Goal: Task Accomplishment & Management: Use online tool/utility

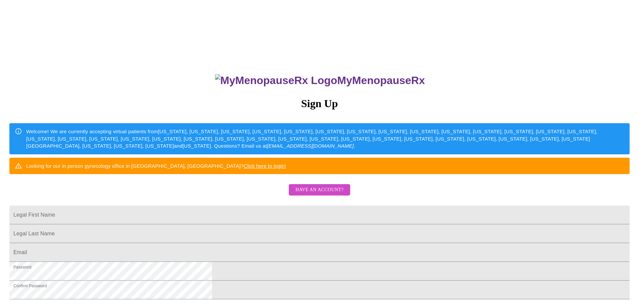
scroll to position [125, 0]
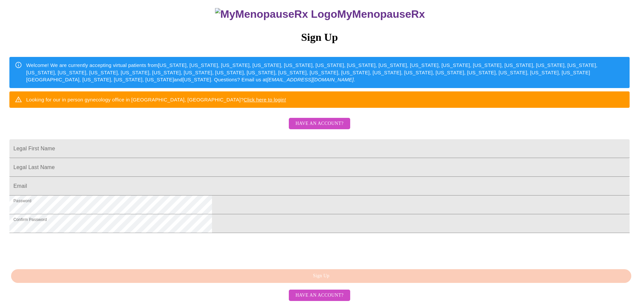
click at [327, 120] on span "Have an account?" at bounding box center [319, 124] width 48 height 8
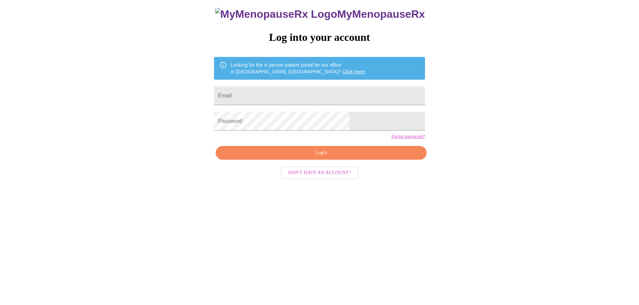
scroll to position [7, 0]
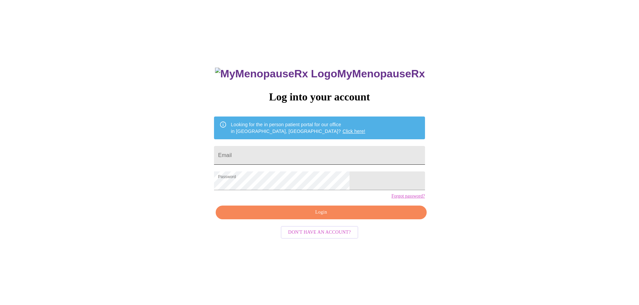
click at [333, 155] on input "Email" at bounding box center [319, 155] width 211 height 19
type input "[EMAIL_ADDRESS][DOMAIN_NAME]"
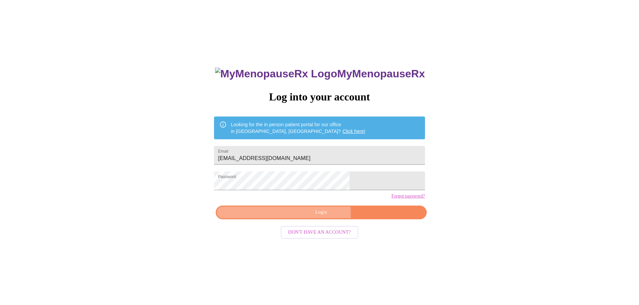
click at [321, 217] on span "Login" at bounding box center [320, 213] width 195 height 8
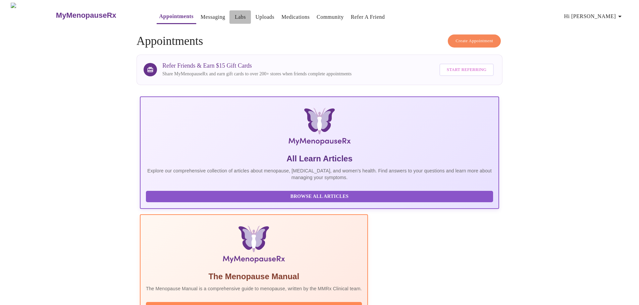
click at [235, 13] on link "Labs" at bounding box center [240, 16] width 11 height 9
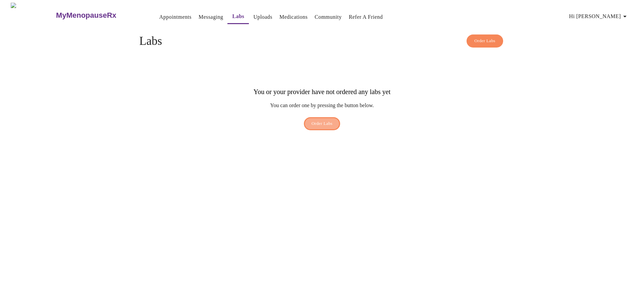
click at [309, 117] on button "Order Labs" at bounding box center [322, 123] width 37 height 13
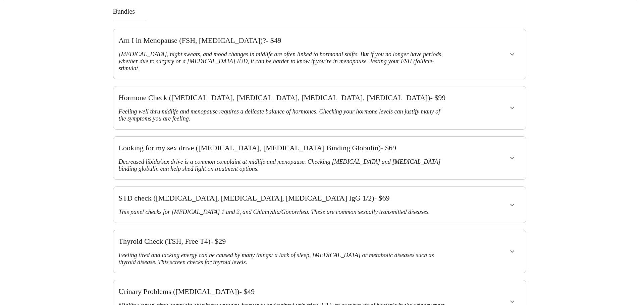
scroll to position [34, 0]
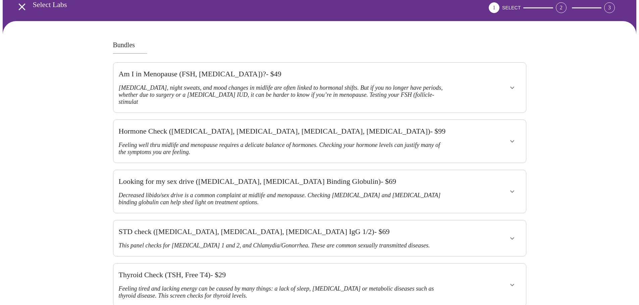
click at [513, 137] on icon "show more" at bounding box center [512, 141] width 8 height 8
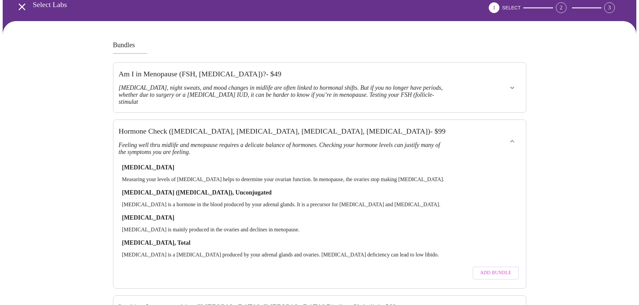
scroll to position [201, 0]
